Goal: Information Seeking & Learning: Learn about a topic

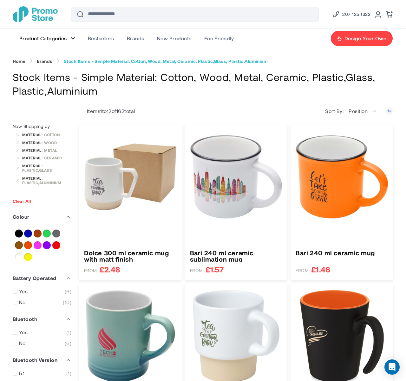
scroll to position [2367, 0]
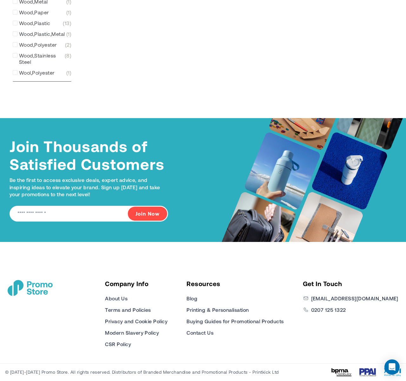
type input "****"
type input "*****"
